Goal: Information Seeking & Learning: Learn about a topic

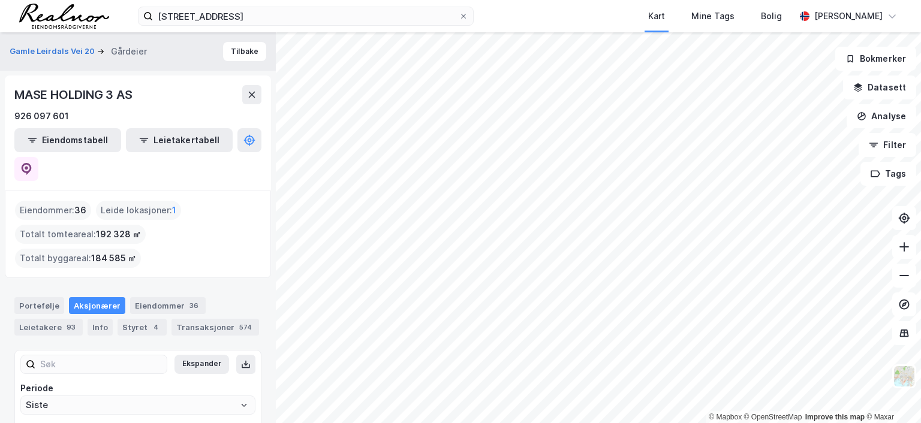
scroll to position [34, 0]
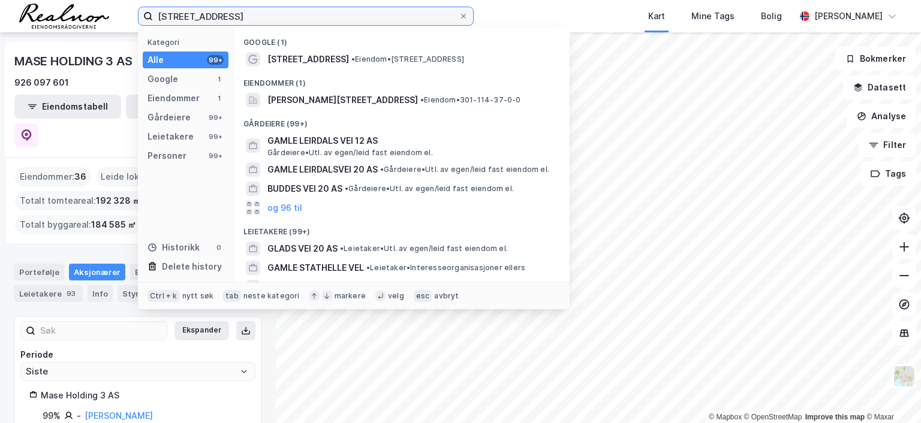
click at [252, 19] on input "[STREET_ADDRESS]" at bounding box center [306, 16] width 306 height 18
drag, startPoint x: 252, startPoint y: 17, endPoint x: 33, endPoint y: 16, distance: 218.9
click at [33, 16] on div "gamle leirdals vei 20 Kategori Alle 99+ Google 1 Eiendommer 1 Gårdeiere 99+ Lei…" at bounding box center [460, 16] width 921 height 32
paste input "Amundbergan 47"
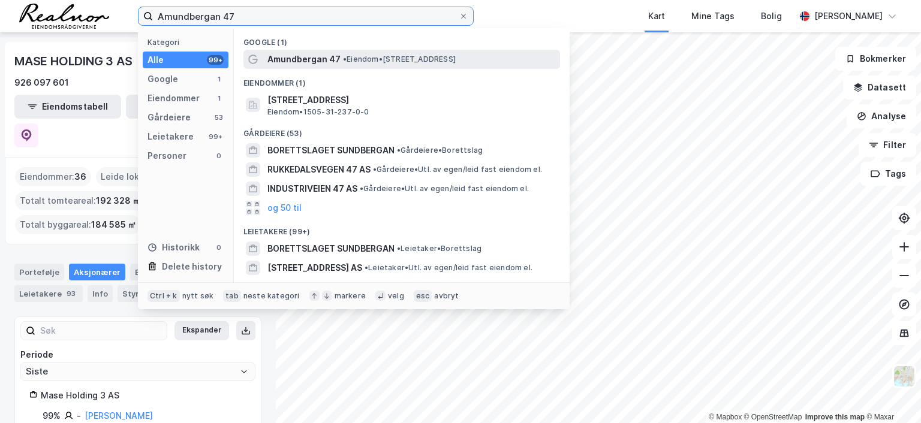
type input "Amundbergan 47"
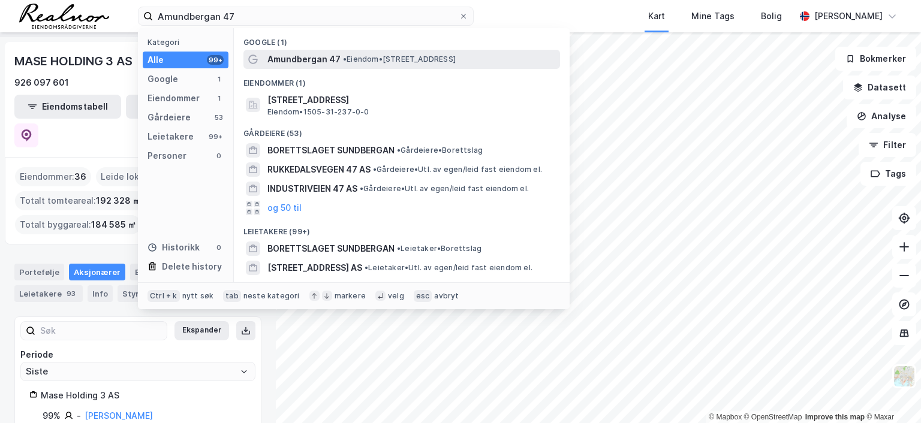
click at [405, 64] on div "Amundbergan 47 • Eiendom • [STREET_ADDRESS]" at bounding box center [412, 59] width 290 height 14
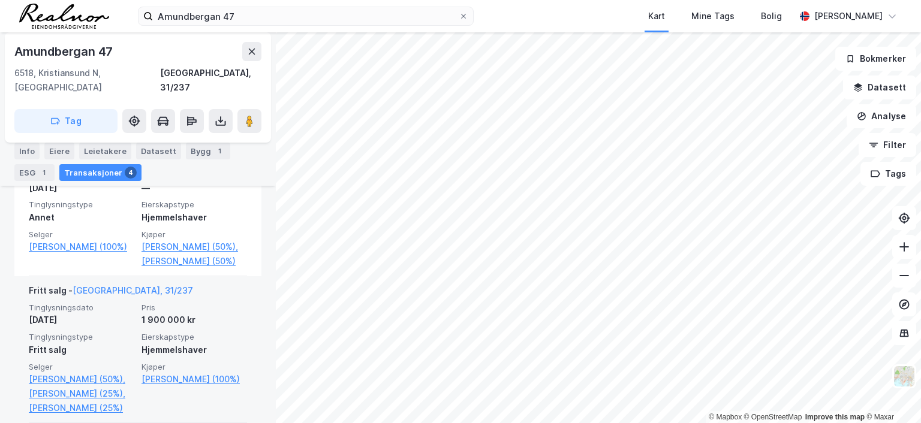
scroll to position [394, 0]
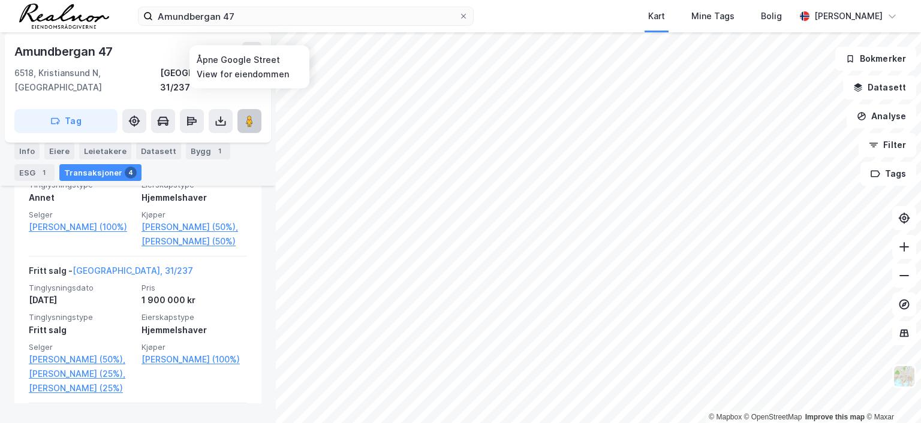
click at [249, 115] on image at bounding box center [249, 121] width 7 height 12
